Goal: Information Seeking & Learning: Check status

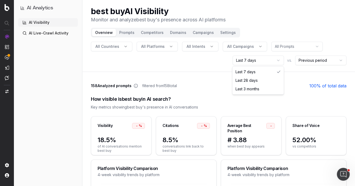
click at [257, 61] on html "AI Analytics | best-buy | best-buy AI Analytics AI Visibility AI Live-Crawl Act…" at bounding box center [177, 93] width 355 height 186
